Goal: Go to known website: Access a specific website the user already knows

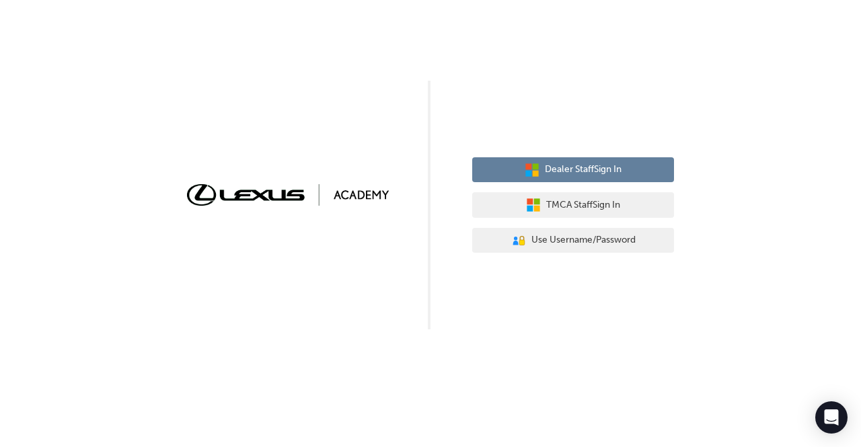
click at [576, 174] on span "Dealer Staff Sign In" at bounding box center [583, 169] width 77 height 15
